Goal: Information Seeking & Learning: Understand process/instructions

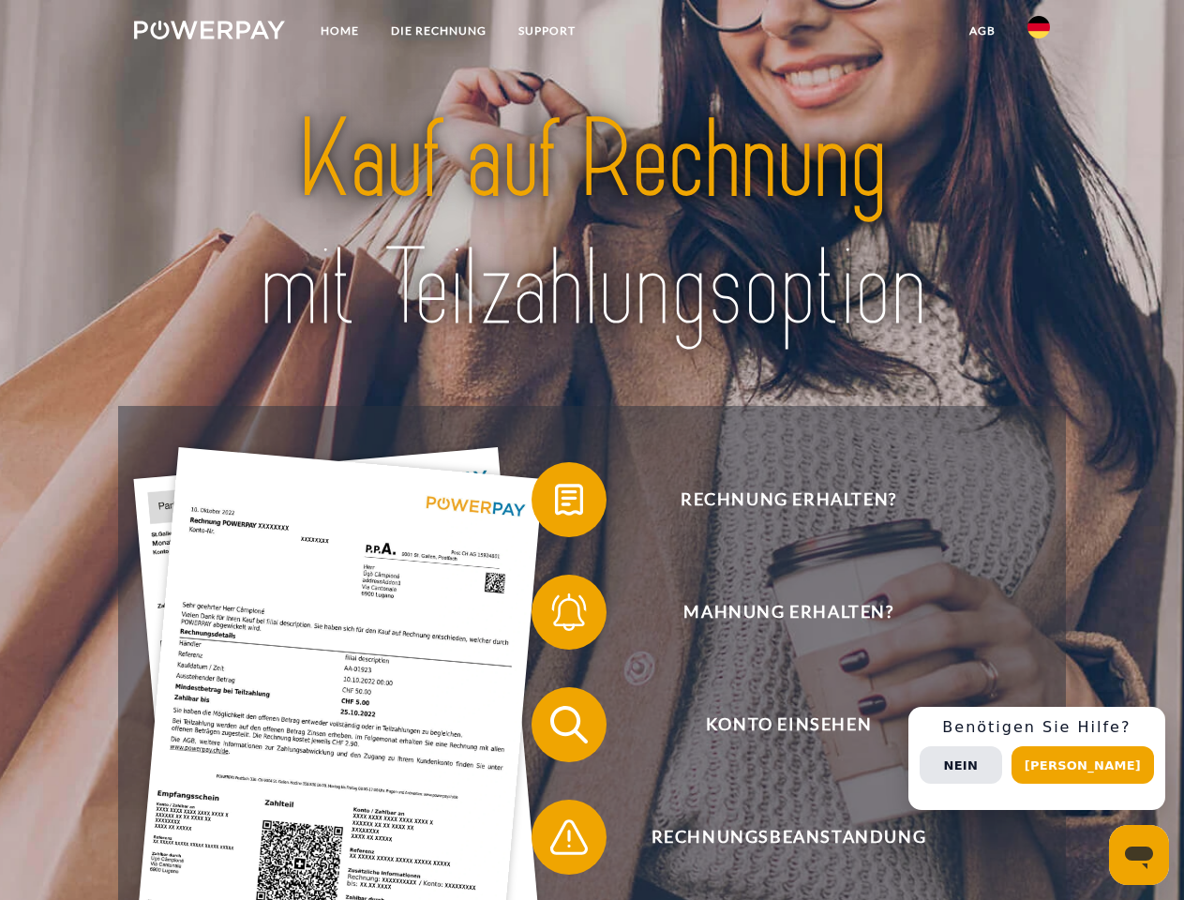
click at [209, 33] on img at bounding box center [209, 30] width 151 height 19
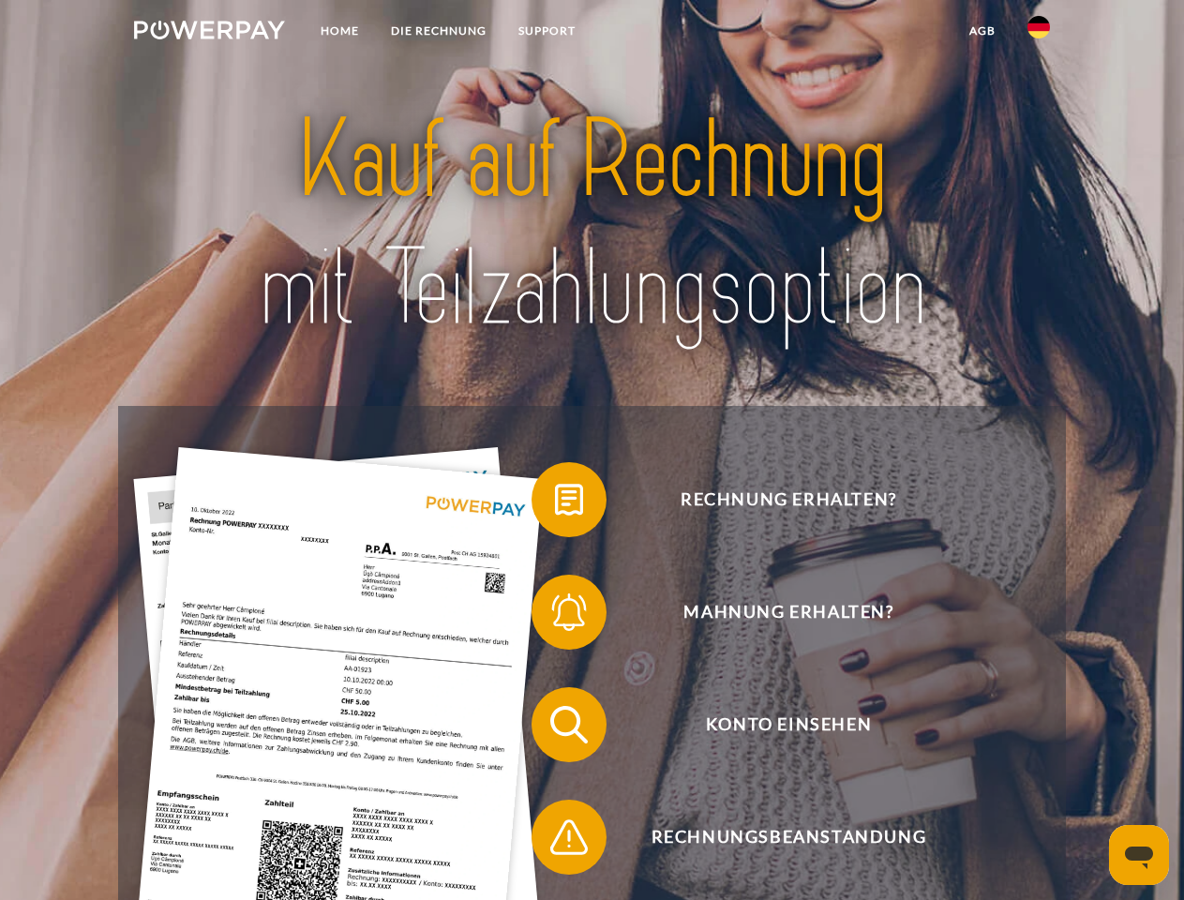
click at [1039, 33] on img at bounding box center [1039, 27] width 23 height 23
click at [982, 31] on link "agb" at bounding box center [983, 31] width 58 height 34
click at [555, 504] on span at bounding box center [541, 500] width 94 height 94
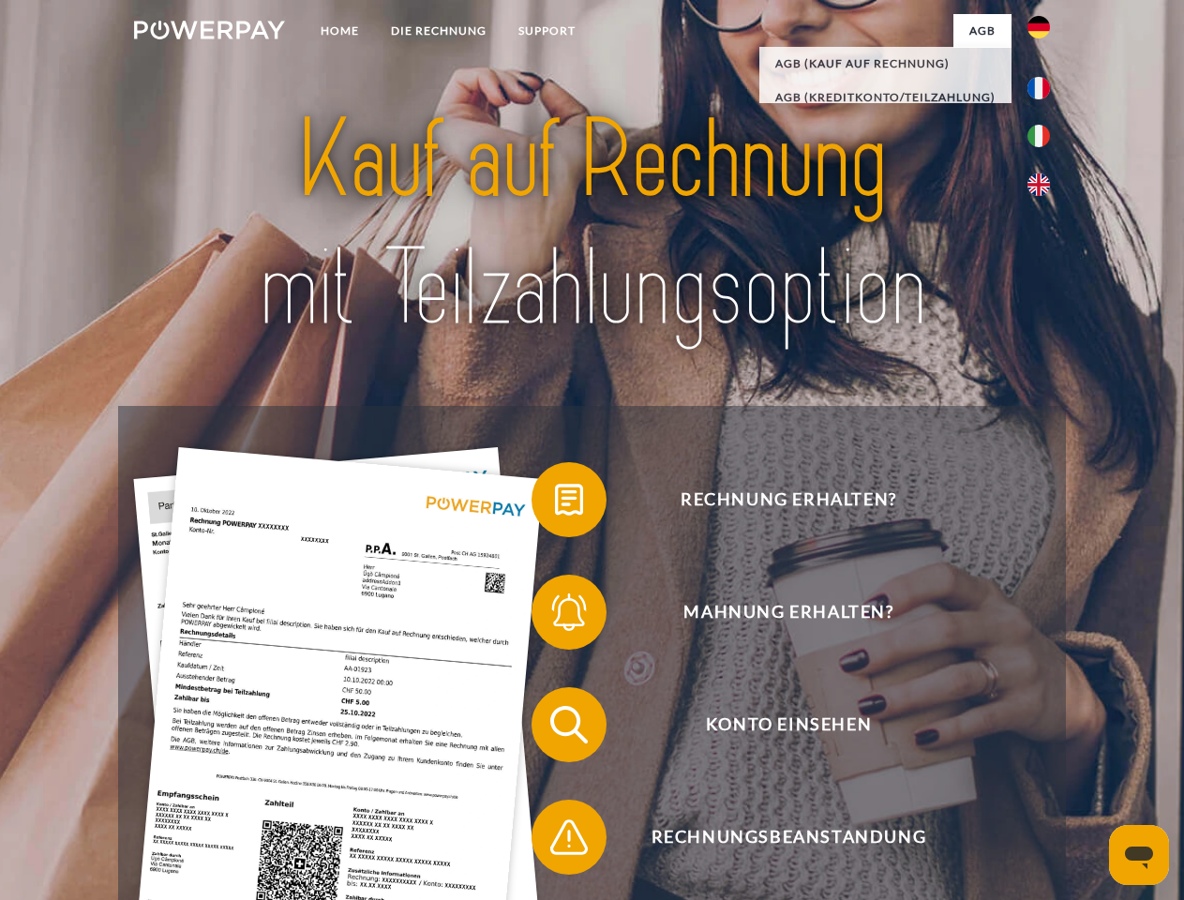
click at [555, 616] on span at bounding box center [541, 612] width 94 height 94
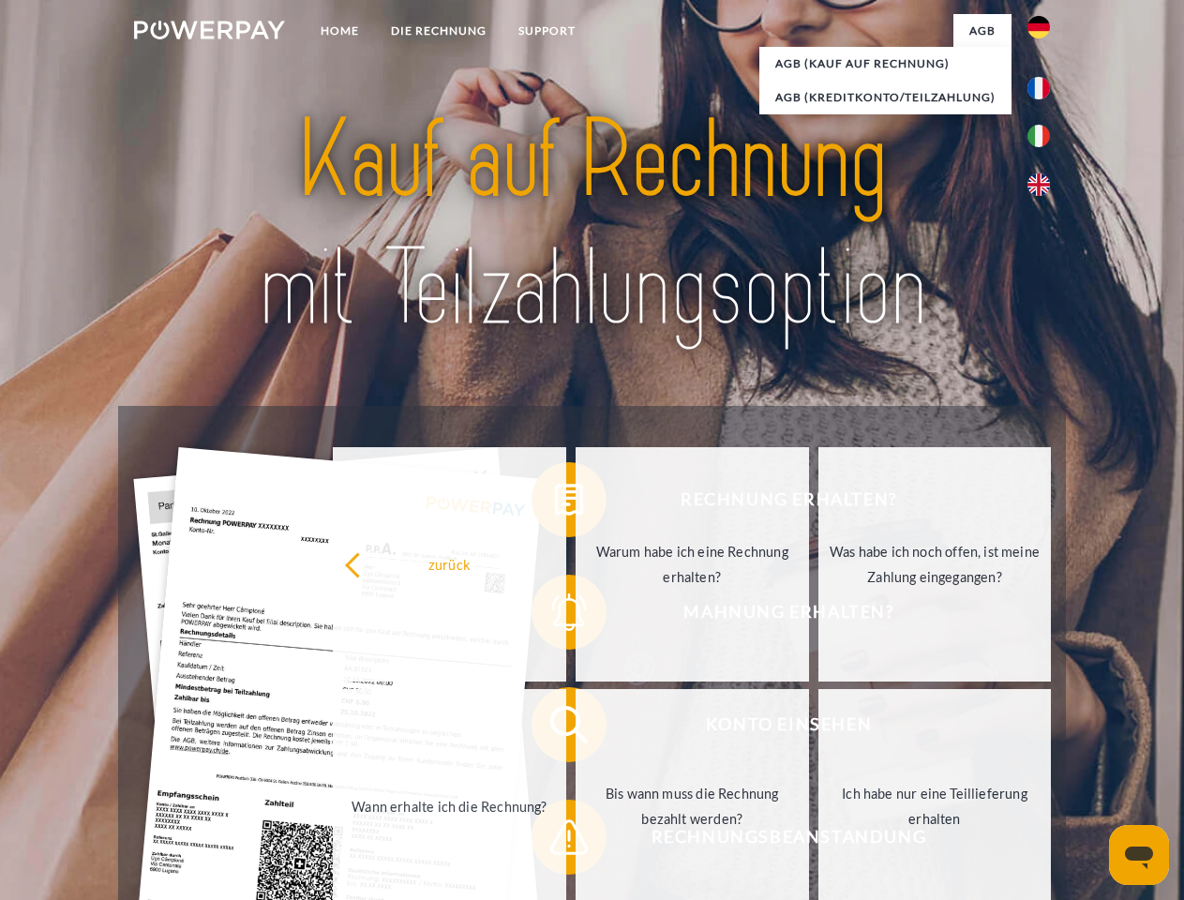
click at [576, 729] on link "Bis wann muss die Rechnung bezahlt werden?" at bounding box center [692, 806] width 233 height 234
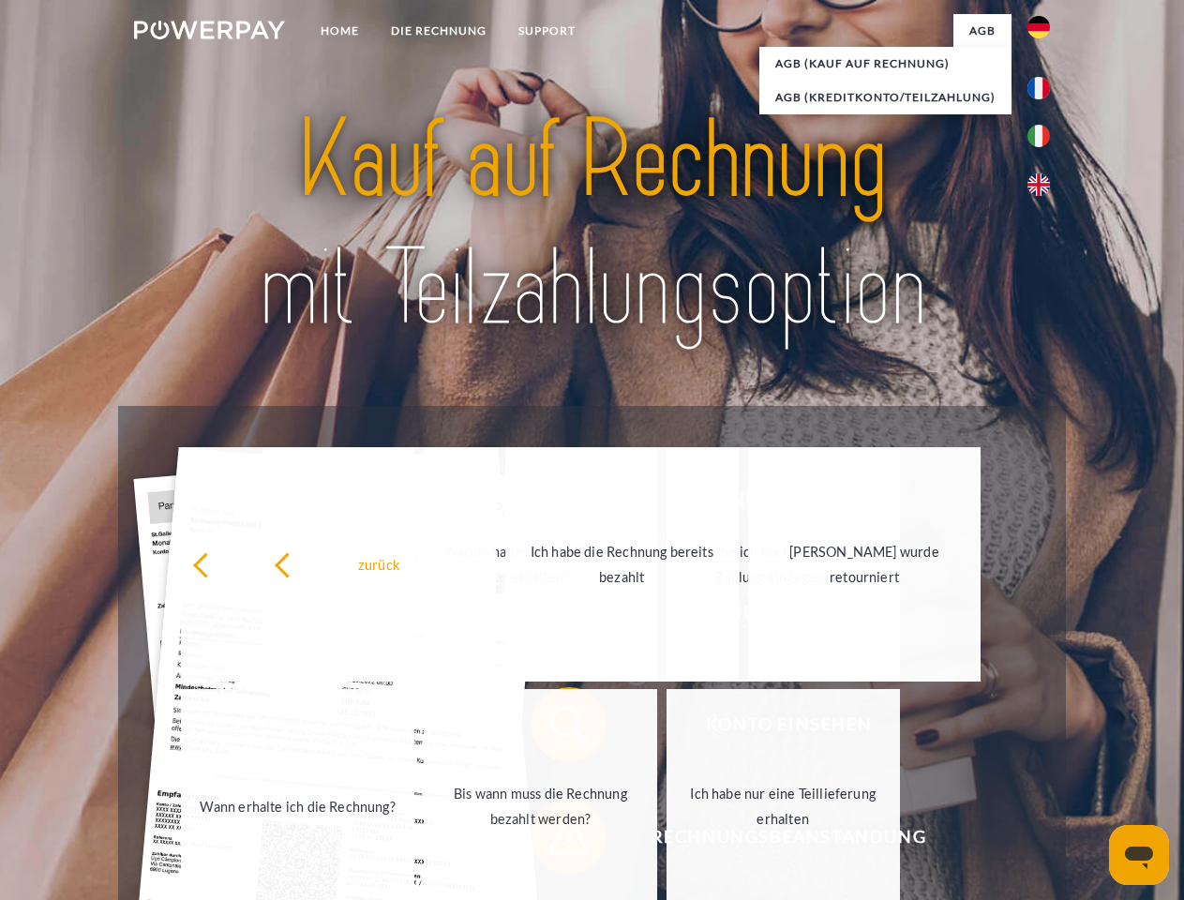
click at [667, 841] on link "Ich habe nur eine Teillieferung erhalten" at bounding box center [783, 806] width 233 height 234
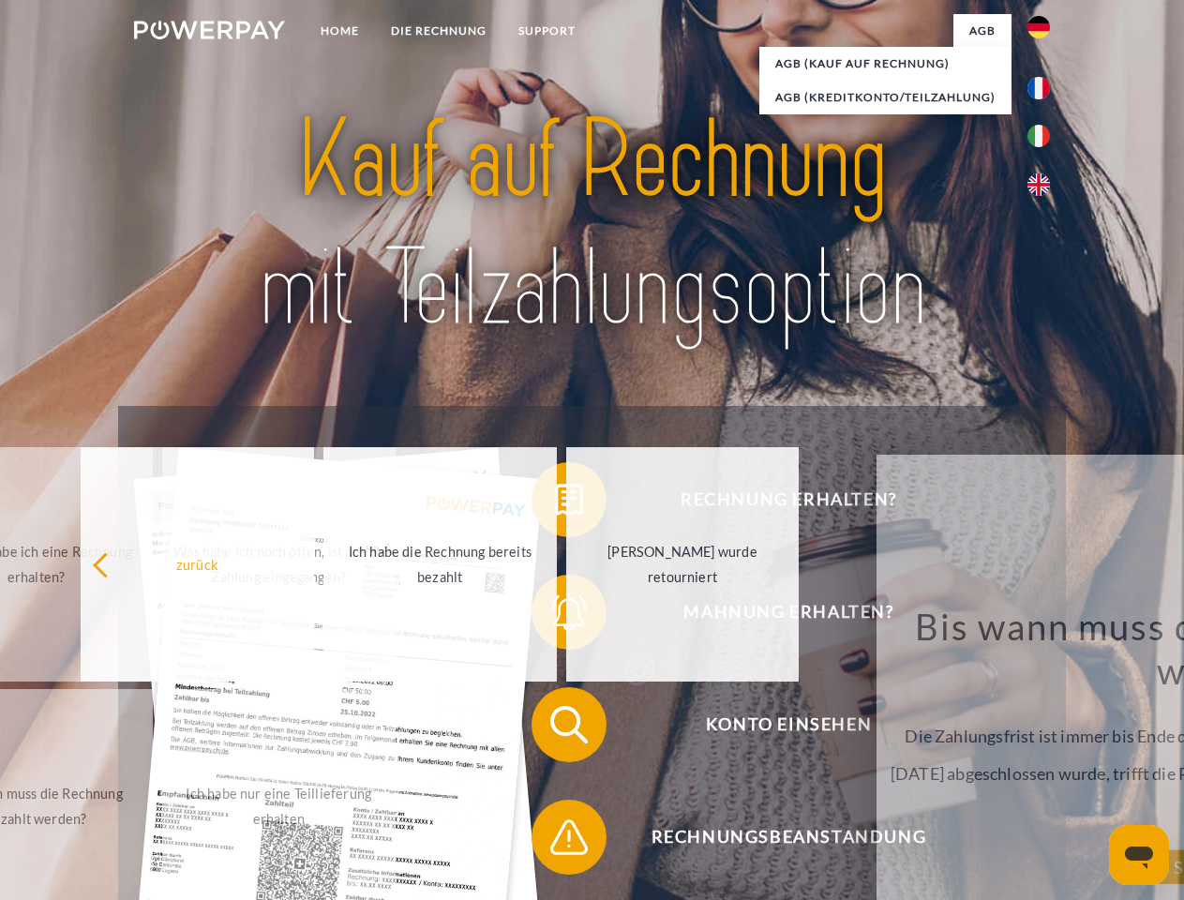
click at [1044, 759] on div "Rechnung erhalten? Mahnung erhalten? Konto einsehen" at bounding box center [591, 781] width 947 height 750
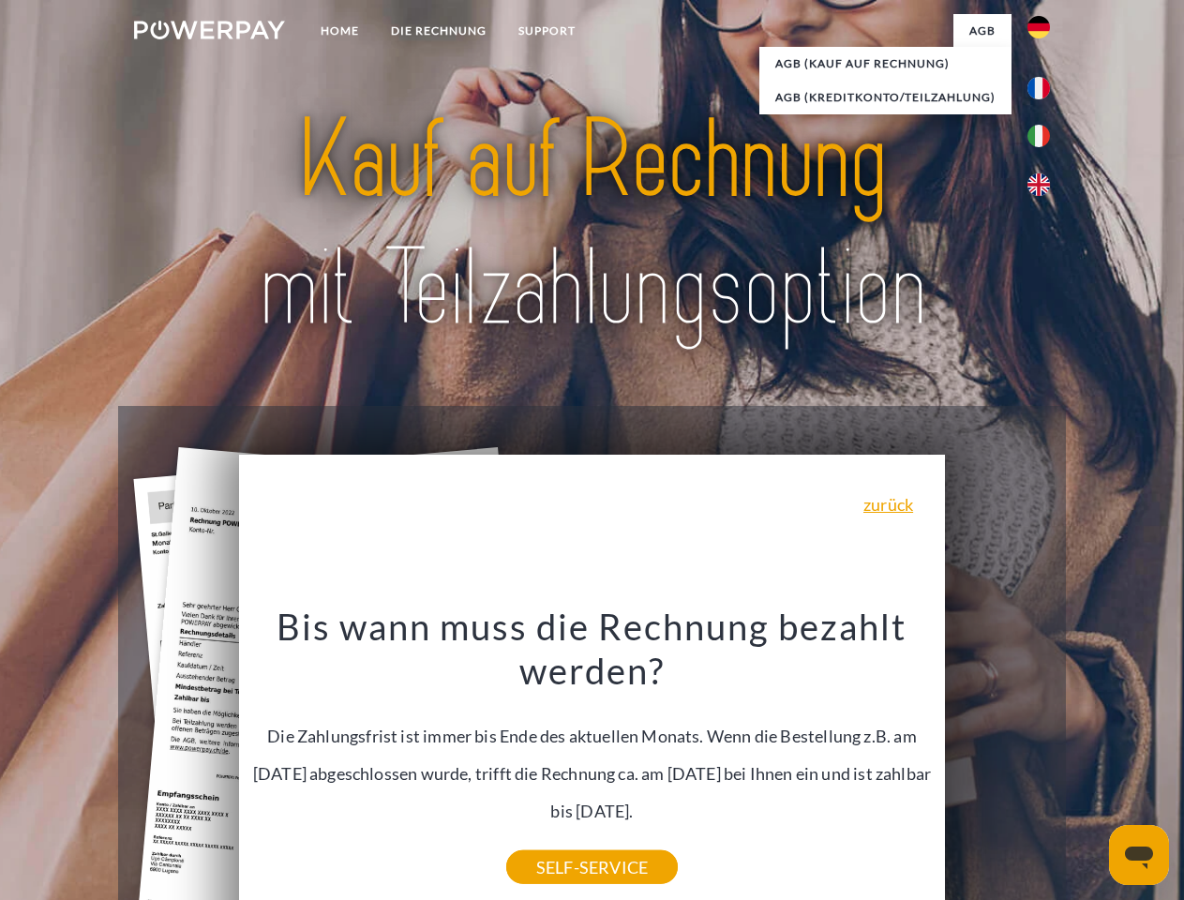
click at [998, 762] on span "Konto einsehen" at bounding box center [788, 724] width 459 height 75
click at [1090, 765] on header "Home DIE RECHNUNG SUPPORT" at bounding box center [592, 647] width 1184 height 1295
